Goal: Find specific page/section: Find specific page/section

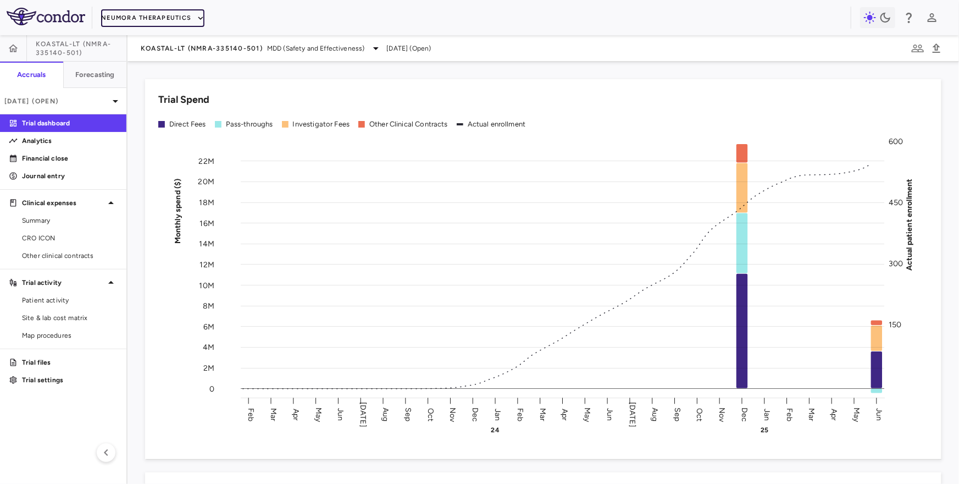
click at [148, 9] on button "Neumora Therapeutics" at bounding box center [152, 18] width 103 height 18
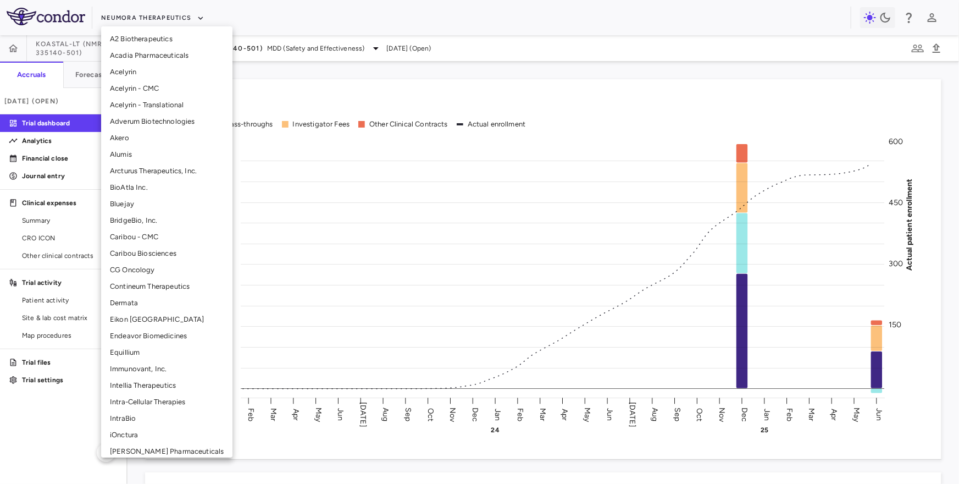
click at [132, 389] on li "Intellia Therapeutics" at bounding box center [166, 385] width 131 height 16
